Goal: Task Accomplishment & Management: Use online tool/utility

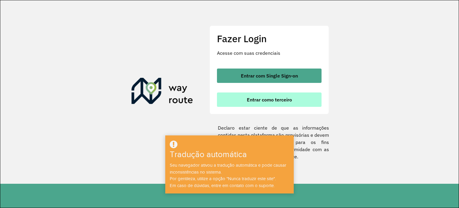
click at [273, 101] on font "Entrar como terceiro" at bounding box center [269, 99] width 45 height 6
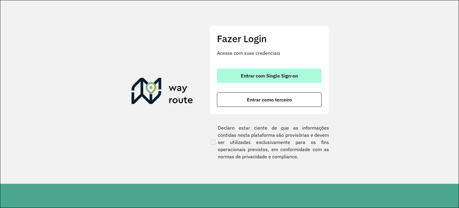
click at [279, 74] on font "Entrar com Single Sign-on" at bounding box center [269, 76] width 57 height 6
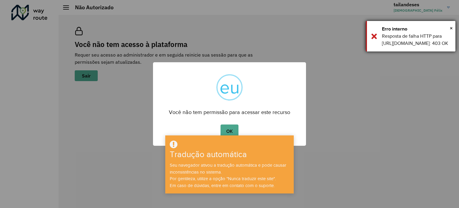
click at [375, 43] on div "× Erro interno Resposta de falha HTTP para https://apim.ambevdevs.com.br/roteir…" at bounding box center [411, 36] width 90 height 30
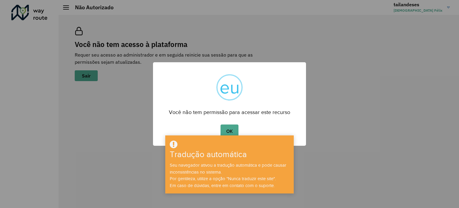
click at [321, 149] on div "× eu Você não tem permissão para acessar este recurso OK Não Cancelar" at bounding box center [229, 104] width 459 height 208
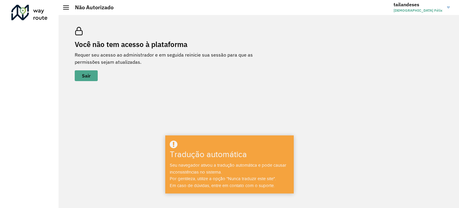
click at [235, 90] on div "Você não tem acesso à plataforma Requer seu acesso ao administrador e em seguid…" at bounding box center [259, 111] width 400 height 193
